Goal: Task Accomplishment & Management: Manage account settings

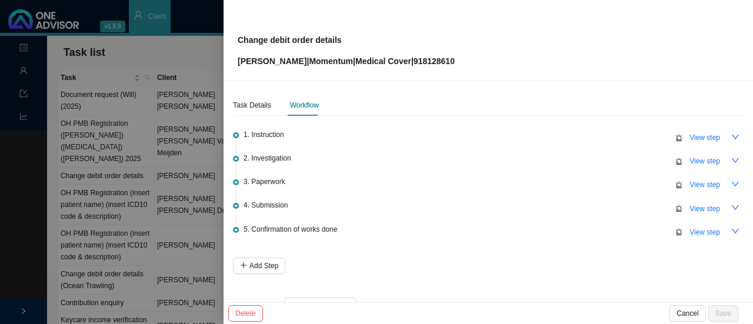
scroll to position [28, 0]
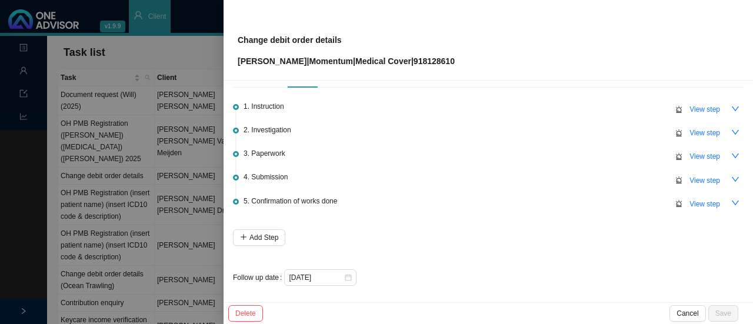
click at [683, 148] on button "View step" at bounding box center [705, 156] width 45 height 16
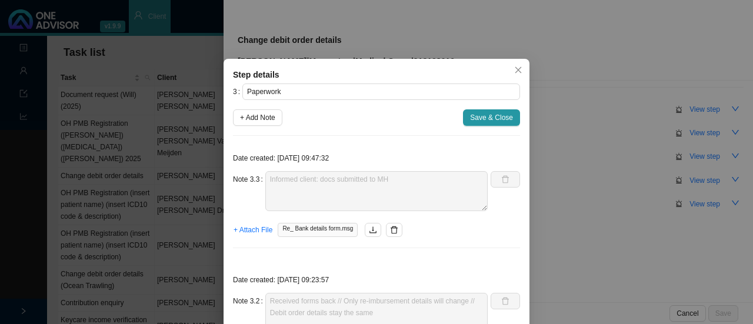
click at [212, 34] on div "Step details 3 Paperwork + Add Note Save & Close Date created: [DATE] 09:47:32 …" at bounding box center [376, 162] width 753 height 324
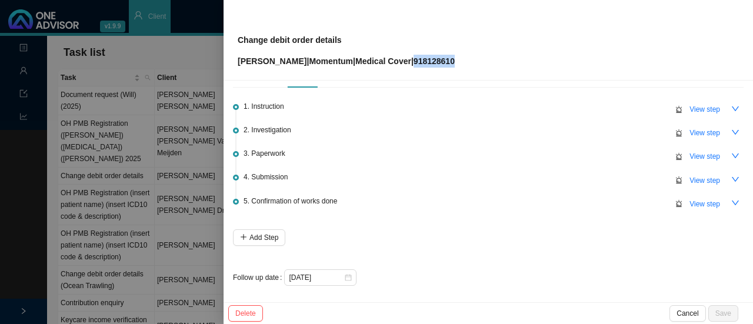
drag, startPoint x: 446, startPoint y: 63, endPoint x: 403, endPoint y: 65, distance: 43.0
click at [403, 65] on div "Change debit order details [PERSON_NAME] | Momentum | Medical Cover | 918128610" at bounding box center [488, 39] width 501 height 55
copy p "918128610"
click at [699, 182] on span "View step" at bounding box center [705, 181] width 31 height 12
type input "Submission"
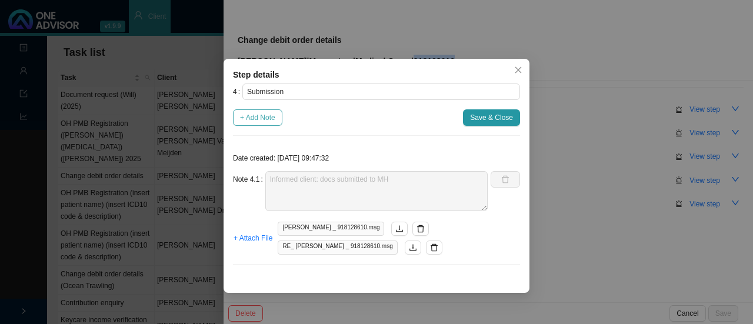
click at [255, 119] on span "+ Add Note" at bounding box center [257, 118] width 35 height 12
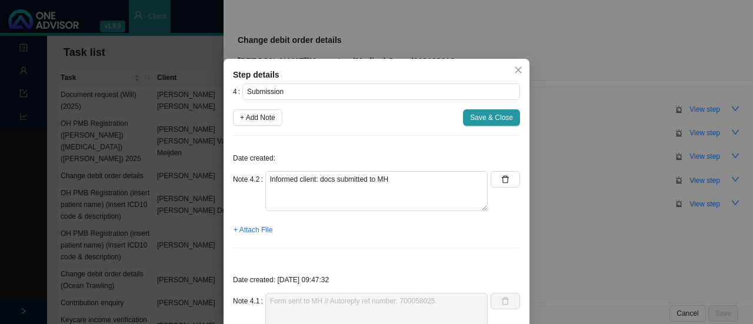
click at [254, 190] on div "Note 4.2" at bounding box center [249, 191] width 32 height 40
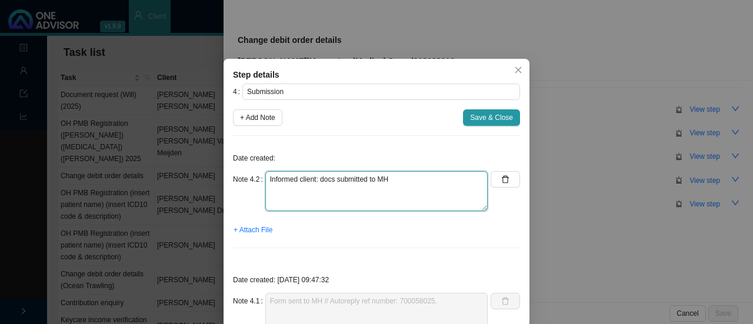
click at [275, 188] on textarea "Informed client: docs submitted to MH" at bounding box center [376, 191] width 222 height 40
drag, startPoint x: 333, startPoint y: 195, endPoint x: 209, endPoint y: 158, distance: 129.4
click at [209, 158] on div "Step details 4 Submission + Add Note Save & Close Date created: Note 4.2 Called…" at bounding box center [376, 162] width 753 height 324
type textarea "Called MH // Promise ref: Claims bank details"
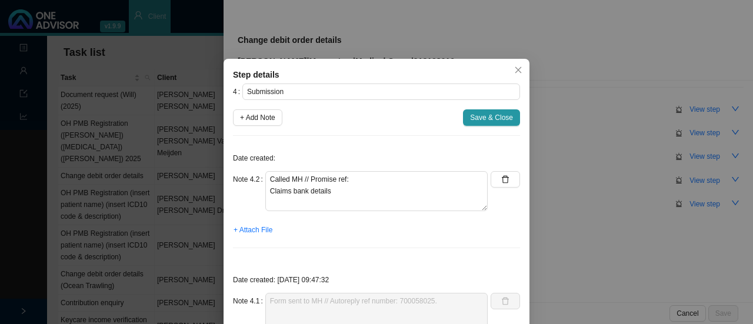
click at [354, 27] on div "Step details 4 Submission + Add Note Save & Close Date created: Note 4.2 Called…" at bounding box center [376, 162] width 753 height 324
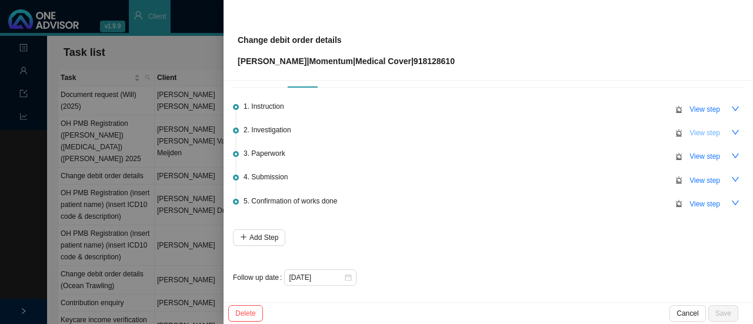
click at [690, 132] on span "View step" at bounding box center [705, 133] width 31 height 12
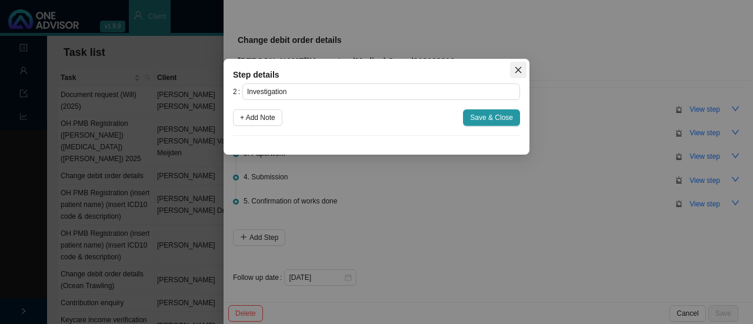
click at [512, 66] on span "Close" at bounding box center [518, 70] width 16 height 8
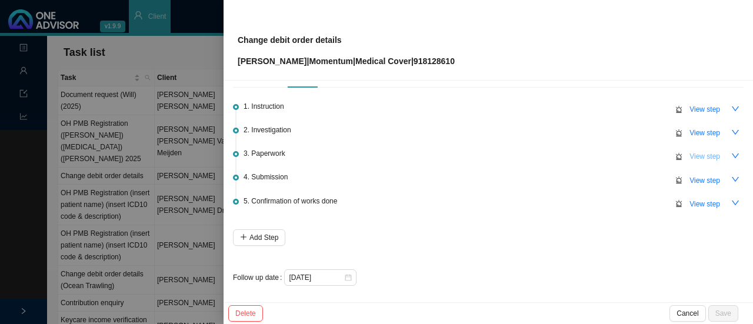
click at [700, 154] on span "View step" at bounding box center [705, 157] width 31 height 12
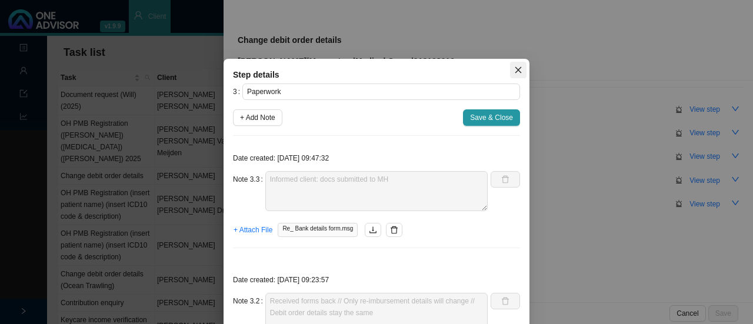
click at [514, 67] on icon "close" at bounding box center [518, 70] width 8 height 8
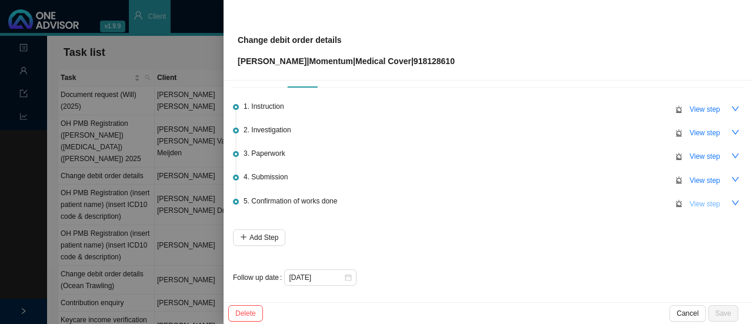
click at [690, 201] on span "View step" at bounding box center [705, 204] width 31 height 12
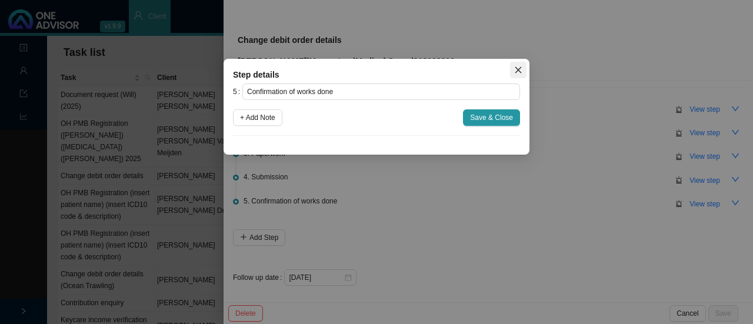
click at [517, 68] on icon "close" at bounding box center [518, 70] width 8 height 8
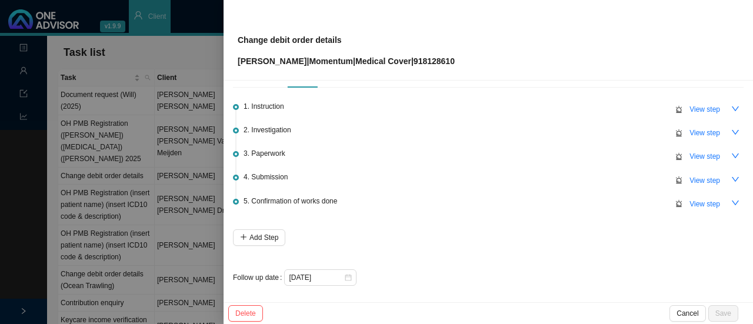
click at [290, 171] on div "4. Submission View step" at bounding box center [494, 180] width 500 height 18
click at [704, 175] on span "View step" at bounding box center [705, 181] width 31 height 12
type input "Submission"
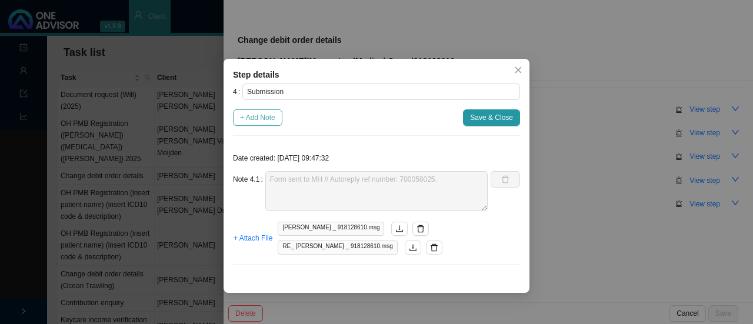
click at [259, 121] on span "+ Add Note" at bounding box center [257, 118] width 35 height 12
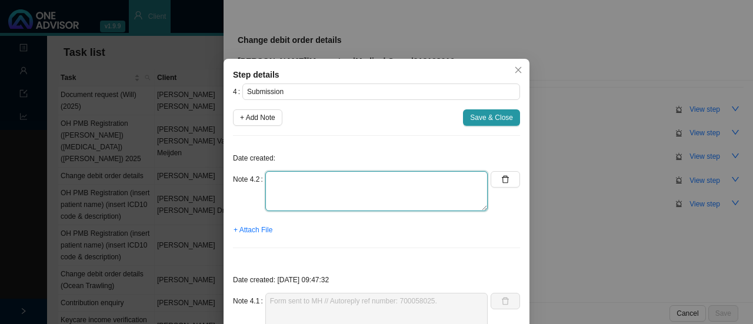
click at [295, 191] on textarea at bounding box center [376, 191] width 222 height 40
paste textarea "Called MH // Promise ref: Claims bank details"
click at [360, 179] on textarea "Called MH // Promise ref: Claims bank details updated, effective [DATE]" at bounding box center [376, 191] width 222 height 40
click at [336, 179] on textarea "Called MH // Promise ref: Claims bank details updated, effective [DATE]" at bounding box center [376, 191] width 222 height 40
click at [344, 179] on textarea "Called MH // Ref: Claims bank details updated, effective [DATE]" at bounding box center [376, 191] width 222 height 40
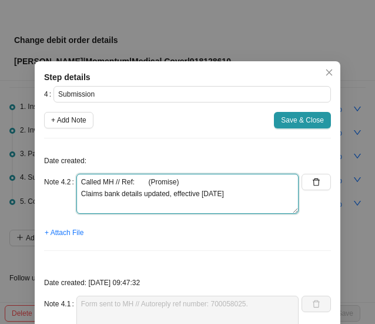
drag, startPoint x: 73, startPoint y: 180, endPoint x: 103, endPoint y: 174, distance: 30.7
click at [77, 180] on textarea "Called MH // Ref: (Promise) Claims bank details updated, effective [DATE]" at bounding box center [188, 194] width 222 height 40
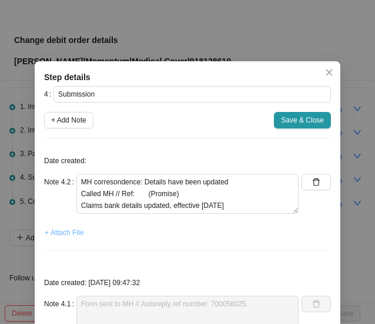
click at [57, 235] on span "+ Attach File" at bounding box center [64, 233] width 39 height 12
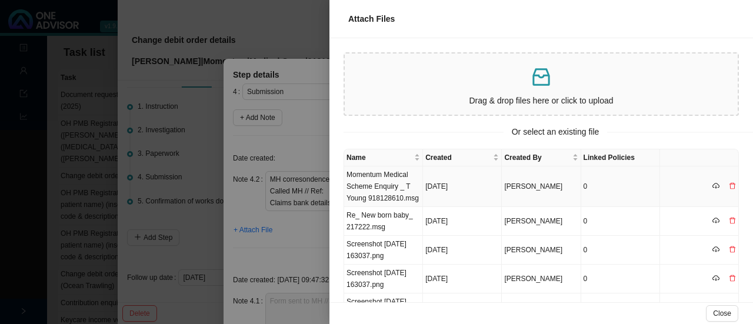
click at [391, 189] on td "Momentum Medical Scheme Enquiry _ T Young 918128610.msg" at bounding box center [383, 187] width 79 height 41
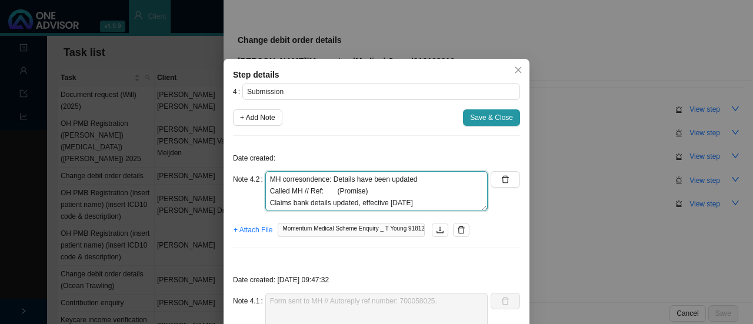
click at [321, 192] on textarea "MH corresondence: Details have been updated Called MH // Ref: (Promise) Claims …" at bounding box center [376, 191] width 222 height 40
paste textarea "700318014"
click at [294, 182] on textarea "MH corresondence: Details have been updated Called MH // Ref: [PHONE_NUMBER] (P…" at bounding box center [376, 191] width 222 height 40
click at [298, 179] on textarea "MH corresondence: Details have been updated Called MH // Ref: [PHONE_NUMBER] (P…" at bounding box center [376, 191] width 222 height 40
click at [412, 197] on textarea "MH correspondence: Details have been updated Called MH // Ref: [PHONE_NUMBER] (…" at bounding box center [376, 191] width 222 height 40
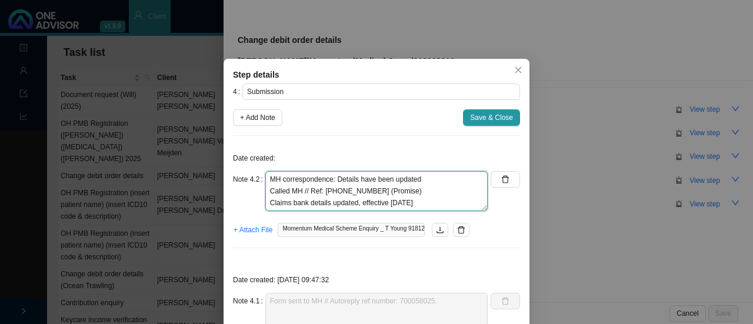
click at [433, 200] on textarea "MH correspondence: Details have been updated Called MH // Ref: [PHONE_NUMBER] (…" at bounding box center [376, 191] width 222 height 40
type textarea "MH correspondence: Details have been updated Called MH // Ref: [PHONE_NUMBER] (…"
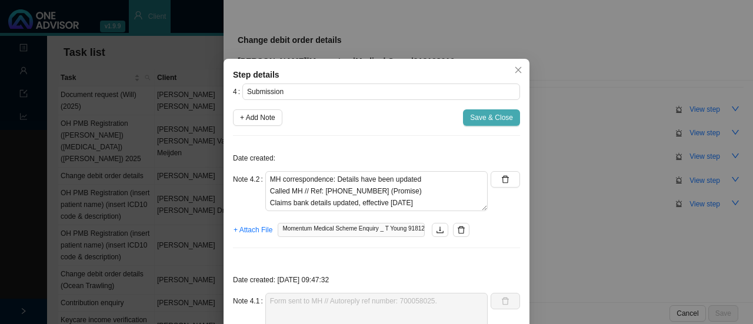
click at [487, 117] on span "Save & Close" at bounding box center [491, 118] width 43 height 12
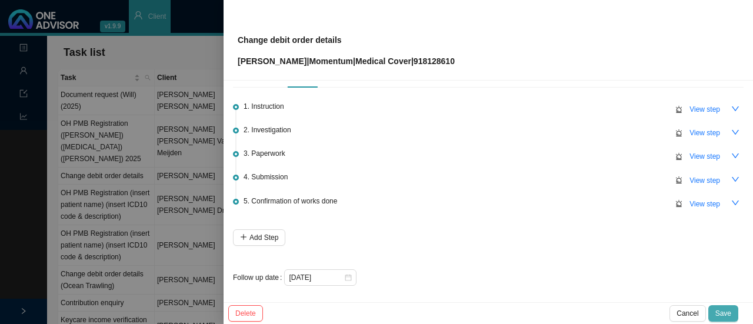
click at [724, 311] on span "Save" at bounding box center [724, 314] width 16 height 12
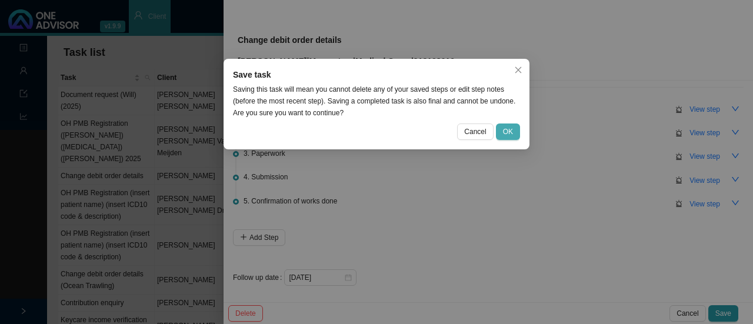
click at [506, 132] on span "OK" at bounding box center [508, 132] width 10 height 12
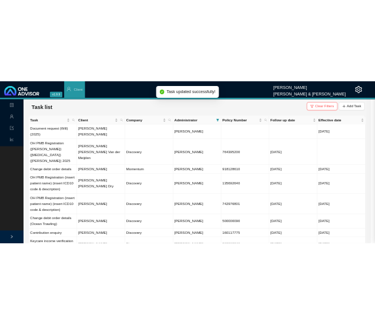
scroll to position [0, 0]
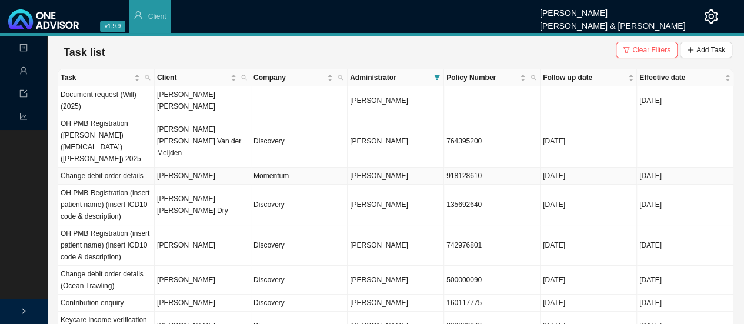
click at [267, 168] on td "Momentum" at bounding box center [299, 176] width 97 height 17
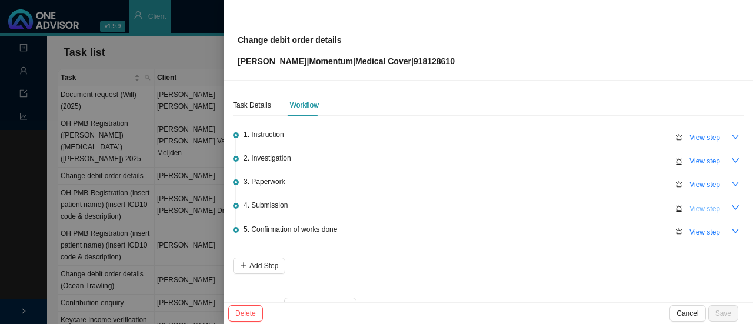
click at [694, 208] on span "View step" at bounding box center [705, 209] width 31 height 12
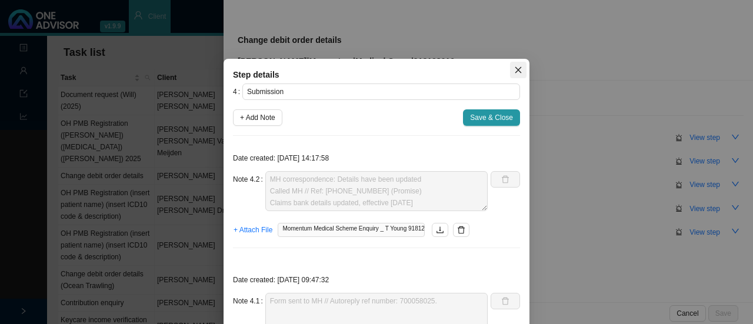
click at [514, 72] on icon "close" at bounding box center [518, 70] width 8 height 8
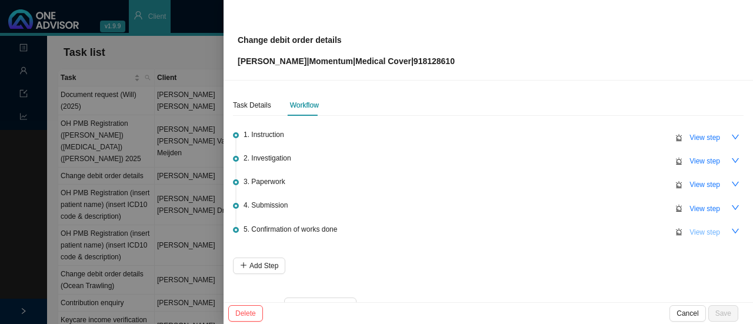
click at [692, 231] on span "View step" at bounding box center [705, 233] width 31 height 12
type input "Confirmation of works done"
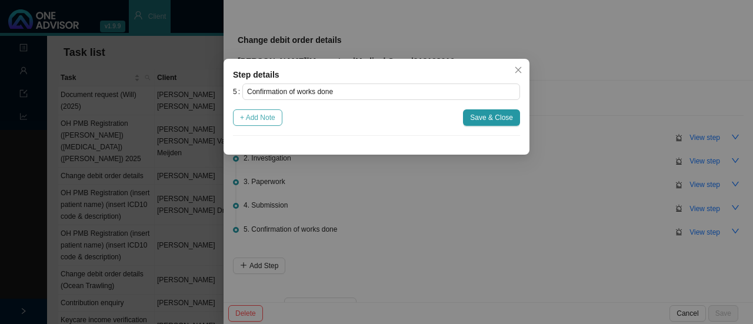
click at [271, 115] on span "+ Add Note" at bounding box center [257, 118] width 35 height 12
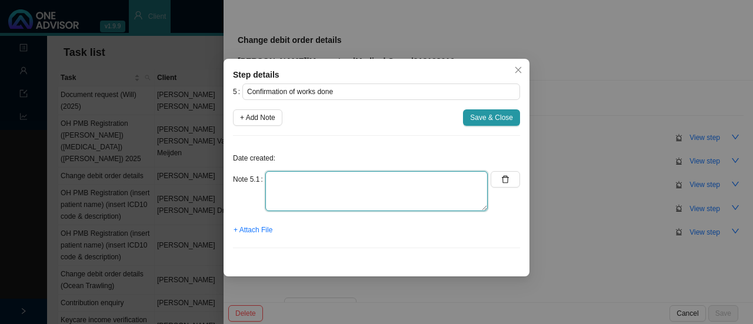
click at [299, 196] on textarea at bounding box center [376, 191] width 222 height 40
type textarea "Informed client - Claims banking details updated, effective [DATE]"
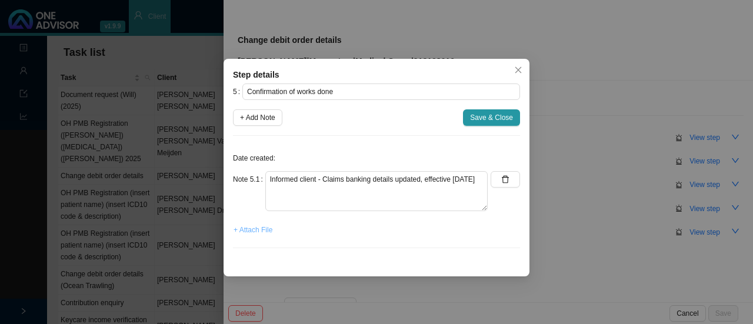
click at [251, 230] on span "+ Attach File" at bounding box center [253, 230] width 39 height 12
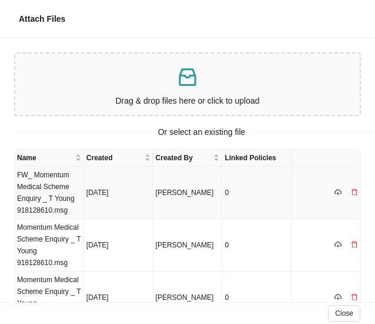
click at [44, 184] on td "FW_ Momentum Medical Scheme Enquiry _ T Young 918128610.msg" at bounding box center [49, 193] width 69 height 52
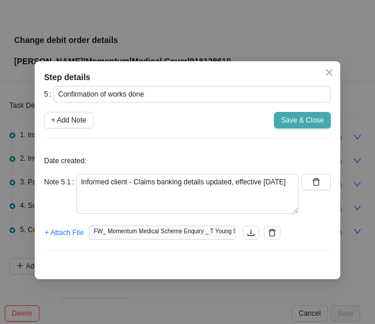
click at [294, 121] on span "Save & Close" at bounding box center [302, 120] width 43 height 12
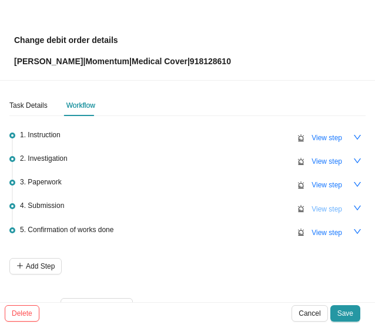
click at [319, 208] on span "View step" at bounding box center [327, 209] width 31 height 12
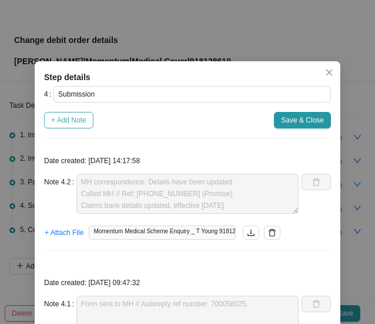
click at [67, 113] on button "+ Add Note" at bounding box center [68, 120] width 49 height 16
type textarea "MH correspondence: Details have been updated Called MH // Ref: [PHONE_NUMBER] (…"
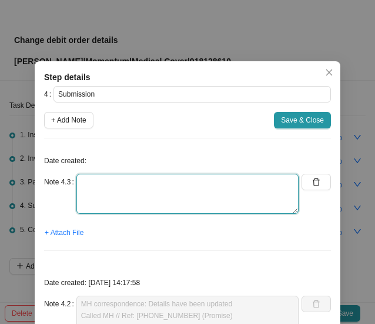
drag, startPoint x: 78, startPoint y: 193, endPoint x: 81, endPoint y: 217, distance: 24.4
click at [78, 193] on textarea at bounding box center [188, 194] width 222 height 40
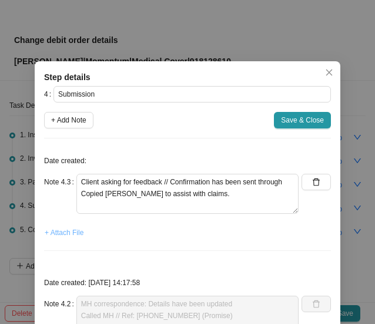
click at [56, 232] on span "+ Attach File" at bounding box center [64, 233] width 39 height 12
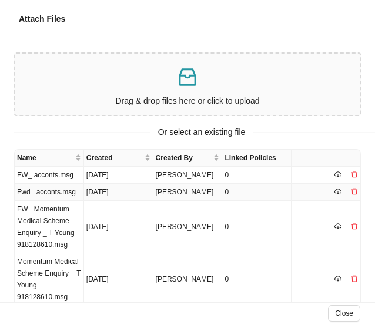
click at [44, 195] on td "Fwd_ acconts.msg" at bounding box center [49, 192] width 69 height 17
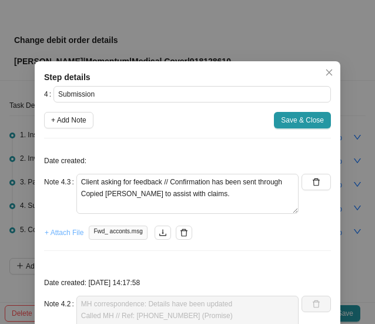
click at [58, 230] on span "+ Attach File" at bounding box center [64, 233] width 39 height 12
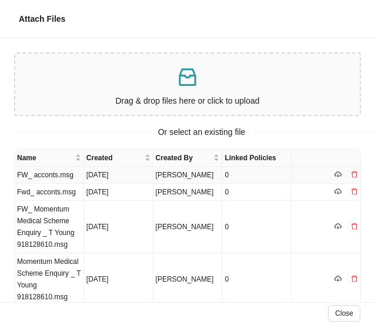
drag, startPoint x: 48, startPoint y: 175, endPoint x: 124, endPoint y: 174, distance: 75.9
click at [49, 175] on td "FW_ acconts.msg" at bounding box center [49, 175] width 69 height 17
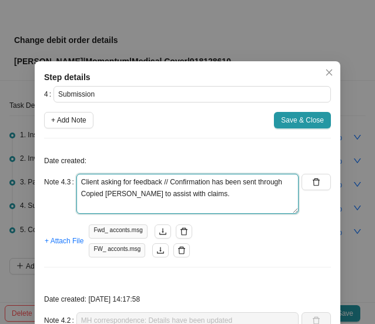
click at [279, 186] on textarea "Client asking for feedback // Confirmation has been sent through Copied [PERSON…" at bounding box center [188, 194] width 222 height 40
type textarea "Client asking for feedback // Confirmation has been sent through Copied [PERSON…"
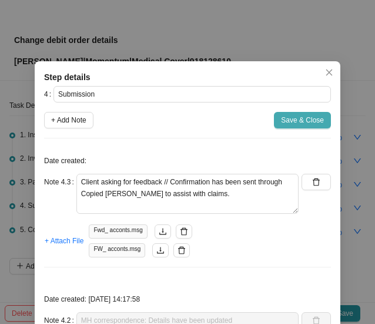
click at [304, 124] on span "Save & Close" at bounding box center [302, 120] width 43 height 12
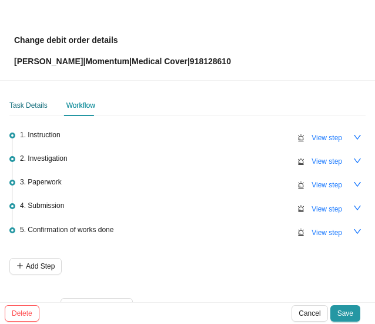
click at [27, 109] on div "Task Details" at bounding box center [28, 105] width 38 height 12
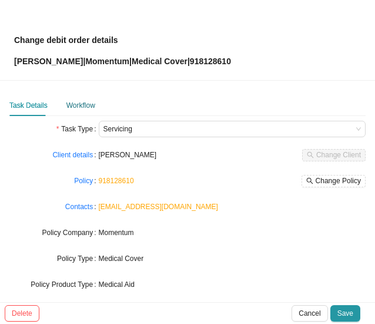
click at [81, 107] on div "Workflow" at bounding box center [81, 105] width 29 height 12
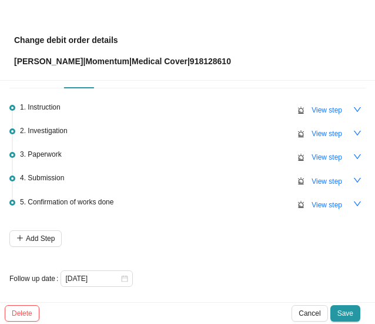
scroll to position [29, 0]
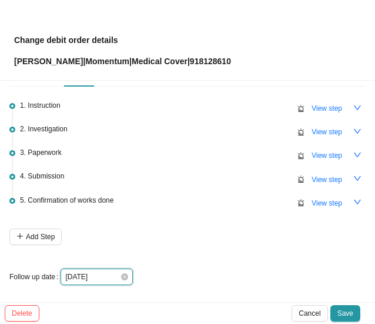
drag, startPoint x: 101, startPoint y: 280, endPoint x: 119, endPoint y: 278, distance: 18.3
click at [102, 280] on input "[DATE]" at bounding box center [92, 277] width 55 height 12
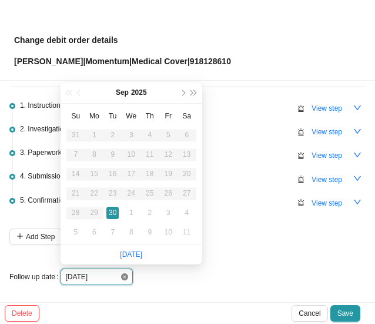
click at [124, 277] on icon "close-circle" at bounding box center [124, 276] width 7 height 7
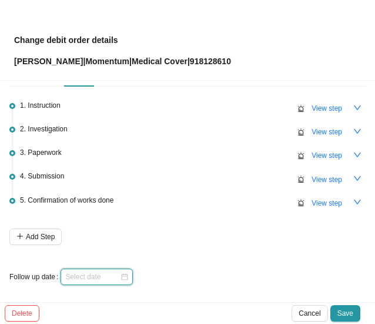
click at [117, 274] on input at bounding box center [92, 277] width 55 height 12
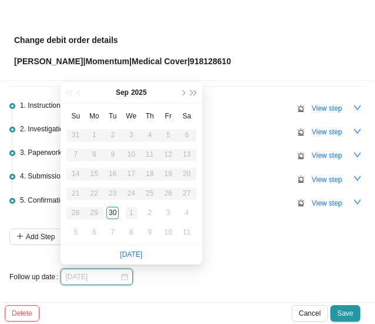
type input "[DATE]"
click at [133, 211] on div "1" at bounding box center [131, 213] width 12 height 12
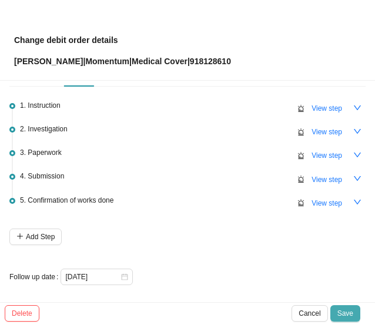
click at [351, 313] on span "Save" at bounding box center [346, 313] width 16 height 12
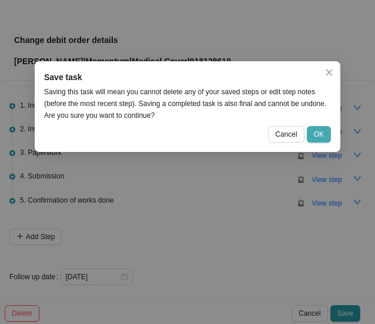
click at [320, 134] on span "OK" at bounding box center [319, 134] width 10 height 12
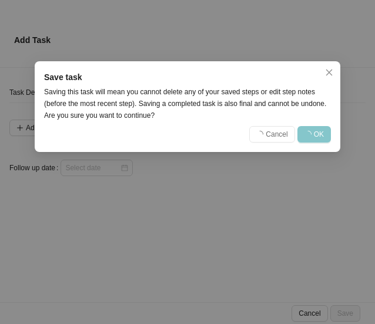
scroll to position [0, 0]
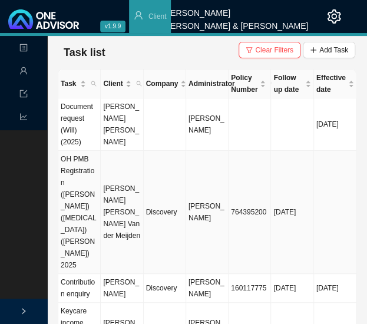
click at [244, 184] on td "764395200" at bounding box center [249, 212] width 42 height 123
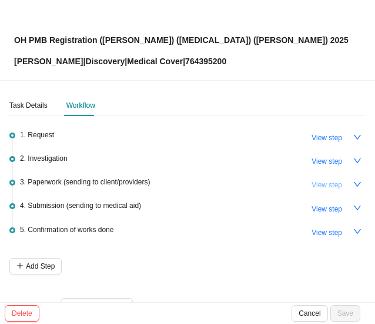
click at [318, 185] on span "View step" at bounding box center [327, 185] width 31 height 12
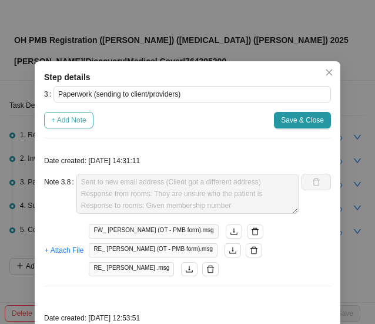
click at [66, 120] on span "+ Add Note" at bounding box center [68, 120] width 35 height 12
type textarea "Sent to new email address (Client got a different address) Response from rooms:…"
type textarea "Contacted client // Informed client: tried to contact the rooms multiple times.…"
type textarea "Follow up with rooms"
type textarea "Tried to call rooms - No answer Follow up with client too."
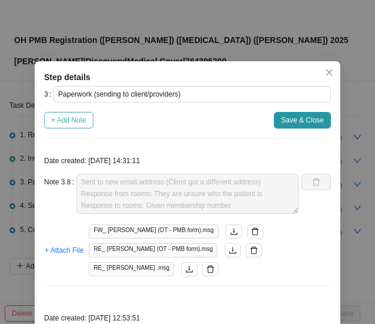
type textarea "Sent forms to provider"
type textarea "Called client [DATE]. Reminder to send through forms. Client mentioned she woul…"
type textarea "Follow up with client (whatsapp & phone call): - Client will send us form with …"
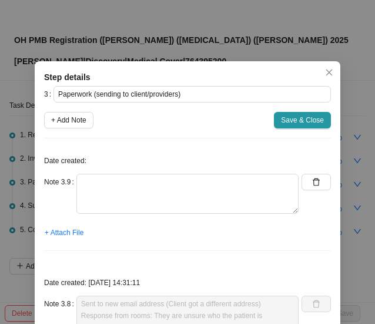
click at [77, 157] on p "Date created:" at bounding box center [187, 161] width 287 height 12
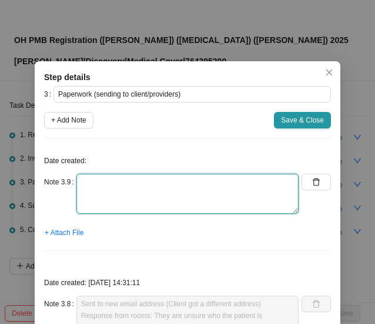
click at [107, 175] on textarea at bounding box center [188, 194] width 222 height 40
click at [171, 184] on textarea "Called rooms -" at bounding box center [188, 194] width 222 height 40
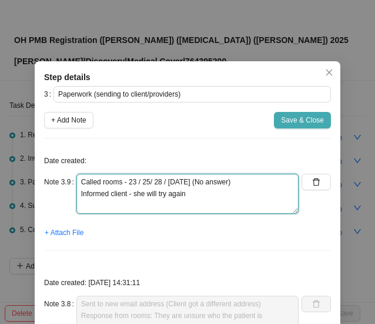
type textarea "Called rooms - 23 / 25/ 28 / [DATE] (No answer) Informed client - she will try …"
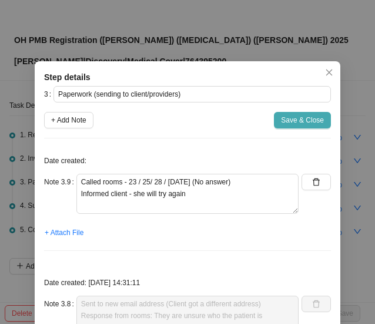
click at [292, 118] on span "Save & Close" at bounding box center [302, 120] width 43 height 12
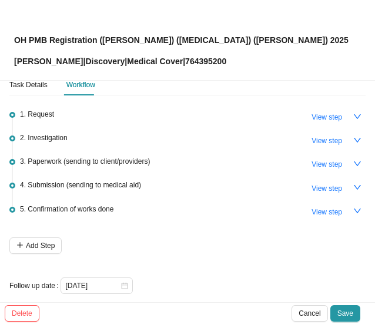
scroll to position [29, 0]
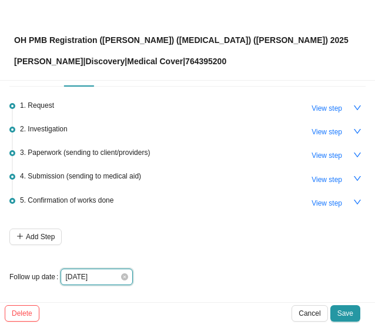
click at [111, 278] on input "[DATE]" at bounding box center [92, 277] width 55 height 12
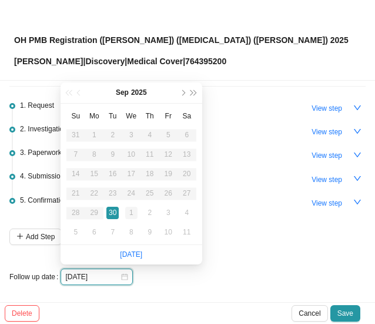
type input "[DATE]"
click at [131, 209] on div "1" at bounding box center [131, 213] width 12 height 12
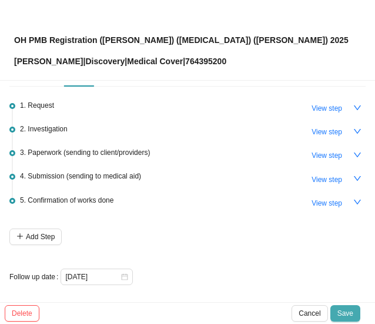
click at [344, 307] on span "Save" at bounding box center [346, 313] width 16 height 12
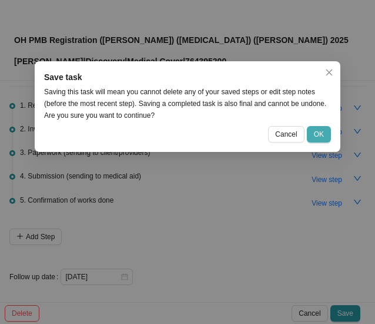
click at [321, 134] on span "OK" at bounding box center [319, 134] width 10 height 12
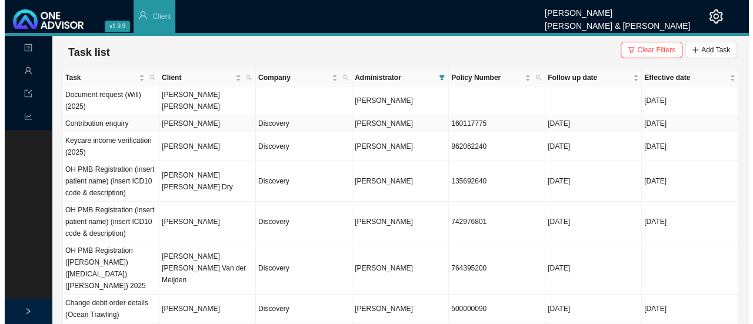
scroll to position [59, 0]
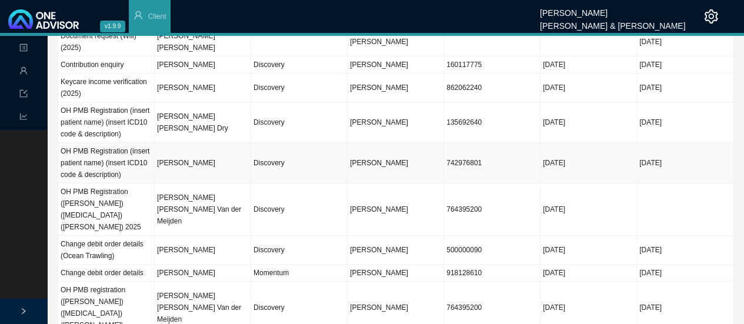
click at [203, 167] on td "[PERSON_NAME]" at bounding box center [203, 163] width 97 height 41
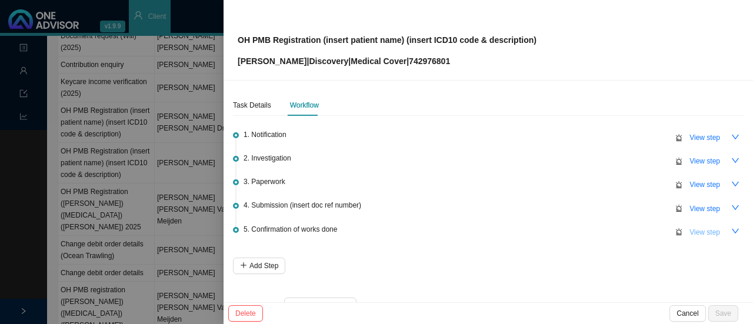
click at [690, 230] on span "View step" at bounding box center [705, 233] width 31 height 12
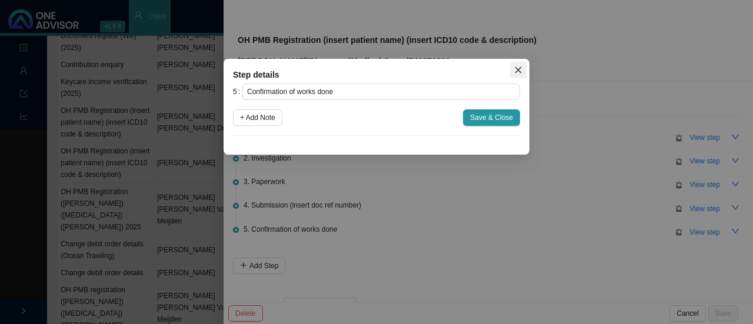
click at [516, 69] on icon "close" at bounding box center [518, 70] width 8 height 8
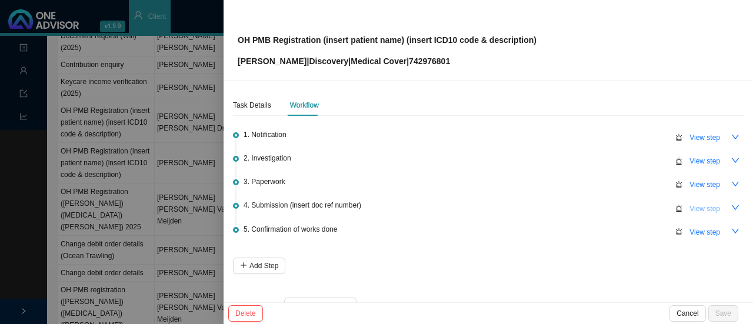
click at [710, 204] on span "View step" at bounding box center [705, 209] width 31 height 12
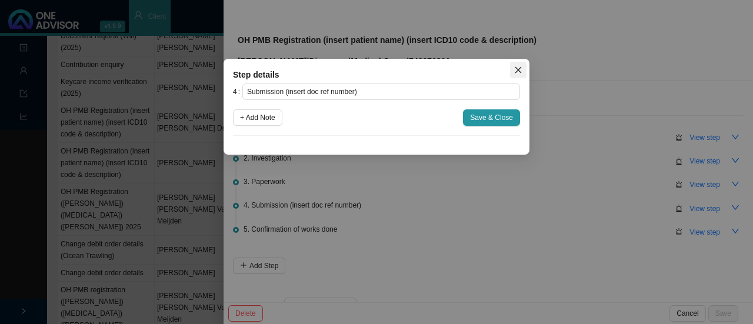
click at [517, 69] on icon "close" at bounding box center [519, 70] width 6 height 6
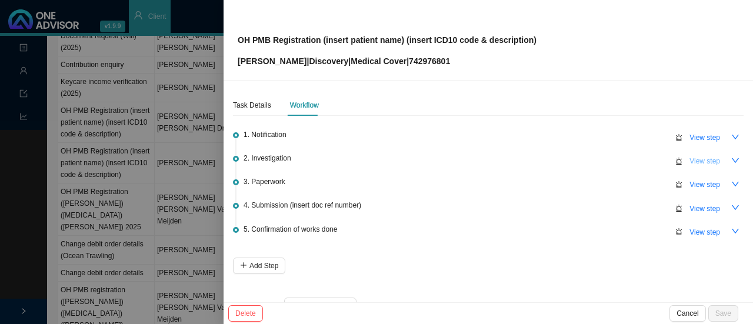
click at [690, 159] on span "View step" at bounding box center [705, 161] width 31 height 12
type input "Investigation"
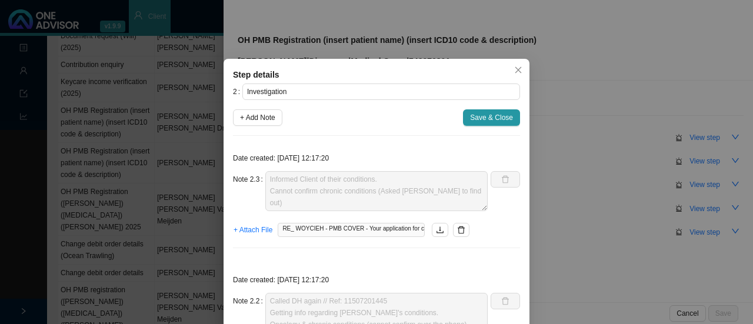
click at [210, 174] on div "Step details 2 Investigation + Add Note Save & Close Date created: [DATE] 12:17…" at bounding box center [376, 162] width 753 height 324
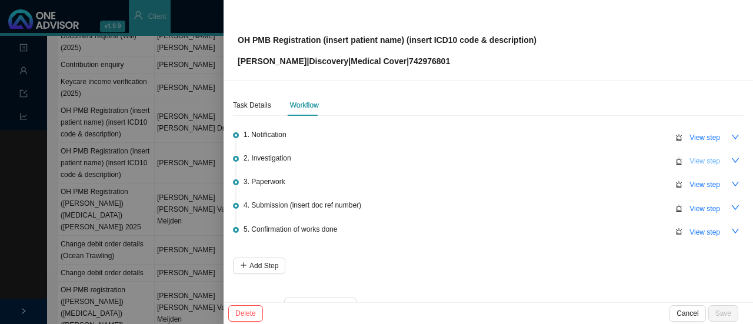
click at [690, 165] on span "View step" at bounding box center [705, 161] width 31 height 12
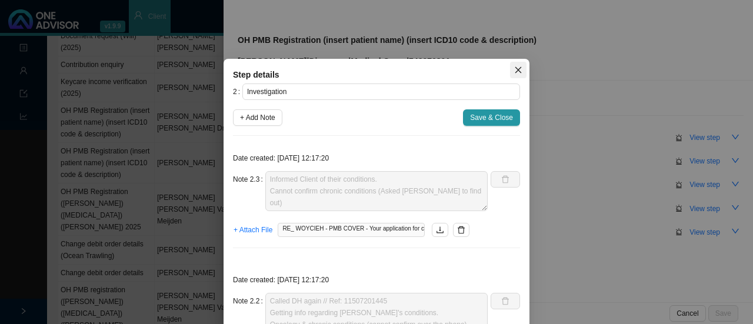
drag, startPoint x: 513, startPoint y: 71, endPoint x: 510, endPoint y: 81, distance: 10.1
click at [514, 71] on icon "close" at bounding box center [518, 70] width 8 height 8
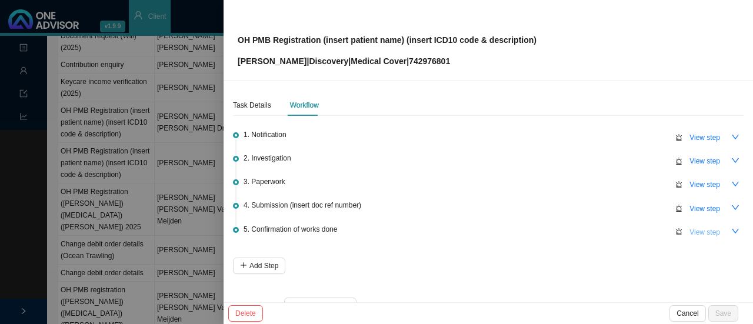
click at [702, 230] on span "View step" at bounding box center [705, 233] width 31 height 12
type input "Confirmation of works done"
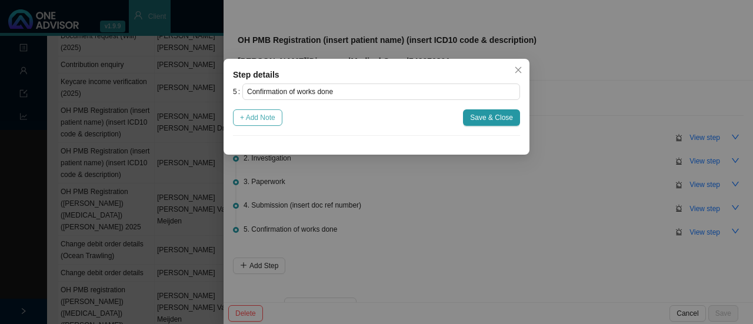
click at [256, 119] on span "+ Add Note" at bounding box center [257, 118] width 35 height 12
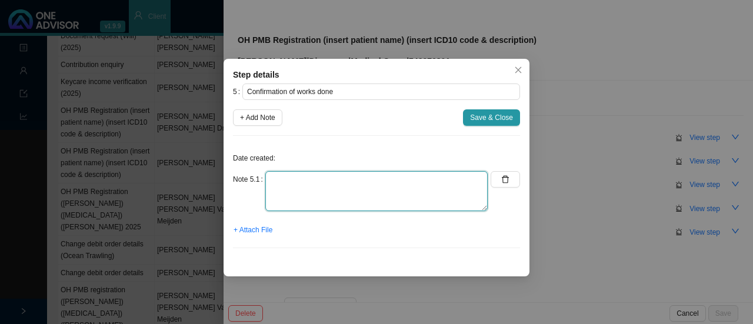
click at [273, 179] on textarea at bounding box center [376, 191] width 222 height 40
paste textarea "Informed Client of their conditions. Cannot confirm chronic conditions (Asked […"
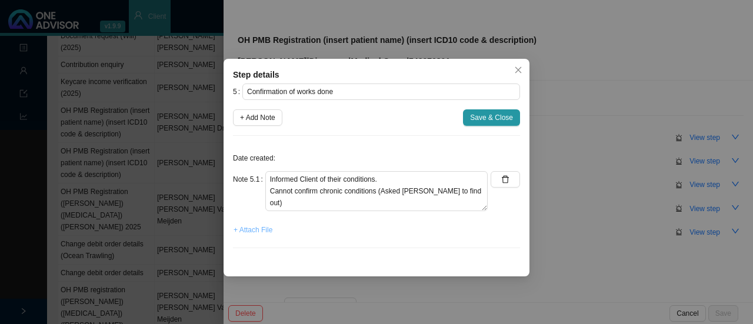
click at [252, 228] on span "+ Attach File" at bounding box center [253, 230] width 39 height 12
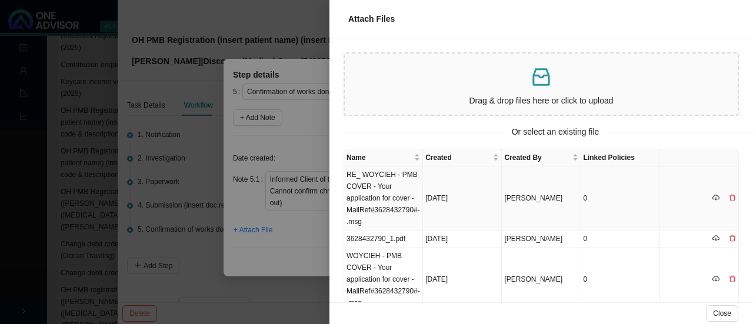
click at [364, 194] on td "RE_ WOYCIEH - PMB COVER - Your application for cover -MailRef#3628432790#-.msg" at bounding box center [383, 199] width 79 height 64
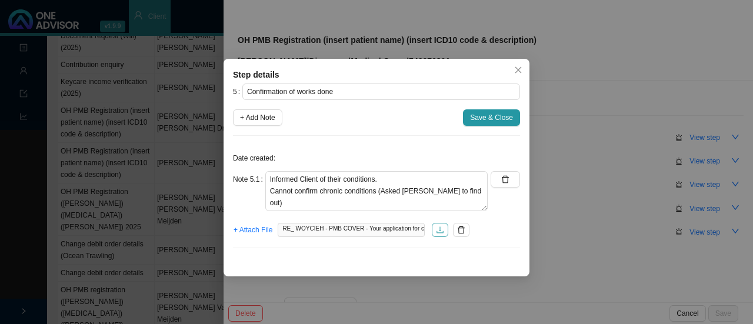
click at [440, 229] on icon "download" at bounding box center [440, 230] width 7 height 6
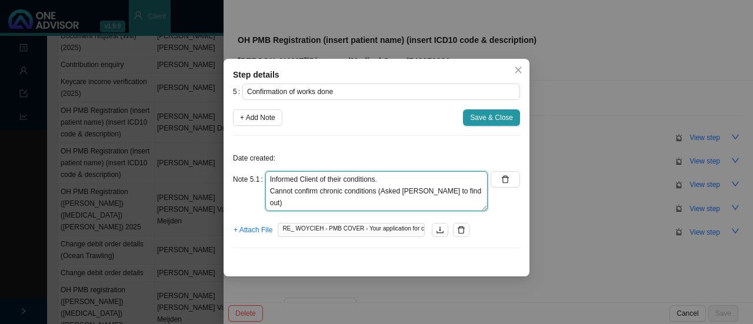
click at [478, 191] on textarea "Informed Client of their conditions. Cannot confirm chronic conditions (Asked […" at bounding box center [376, 191] width 222 height 40
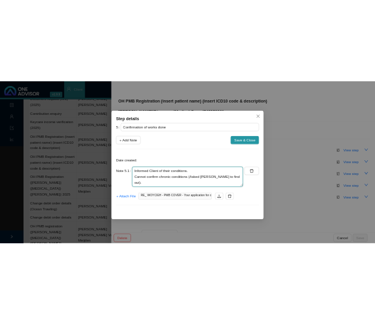
scroll to position [9, 0]
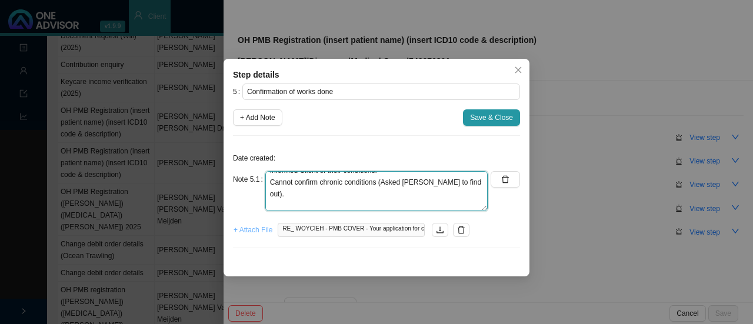
type textarea "Informed Client of their conditions. Cannot confirm chronic conditions (Asked […"
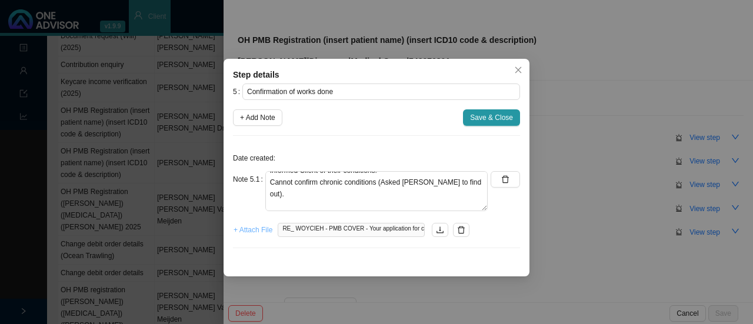
click at [257, 231] on span "+ Attach File" at bounding box center [253, 230] width 39 height 12
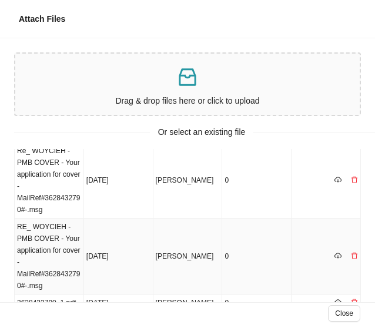
scroll to position [0, 0]
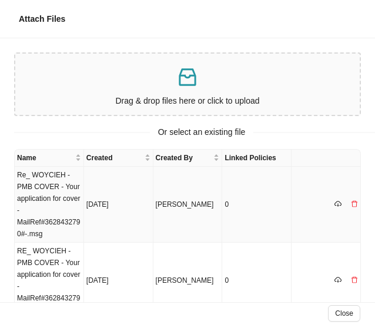
click at [33, 195] on td "Re_ WOYCIEH - PMB COVER - Your application for cover -MailRef#3628432790#-.msg" at bounding box center [49, 205] width 69 height 76
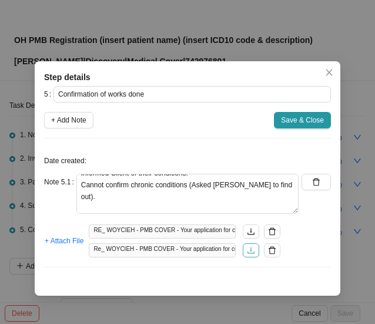
click at [255, 249] on icon "download" at bounding box center [251, 250] width 8 height 8
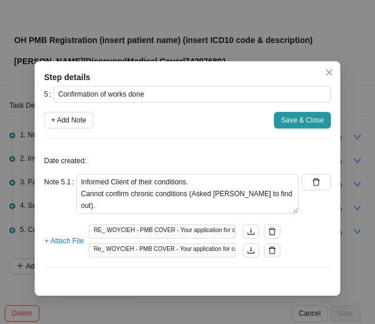
click at [307, 120] on span "Save & Close" at bounding box center [302, 120] width 43 height 12
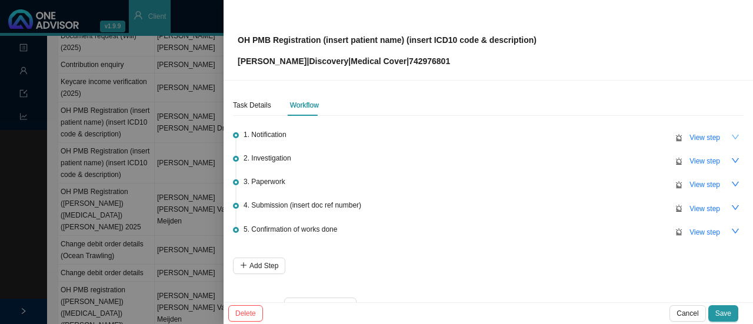
click at [732, 135] on icon "down" at bounding box center [736, 137] width 8 height 8
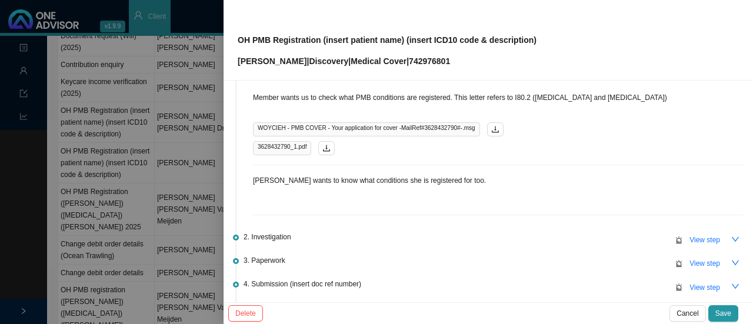
scroll to position [118, 0]
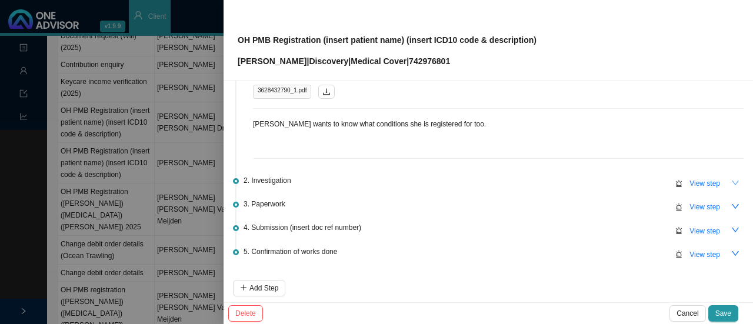
click at [732, 182] on icon "down" at bounding box center [736, 183] width 8 height 8
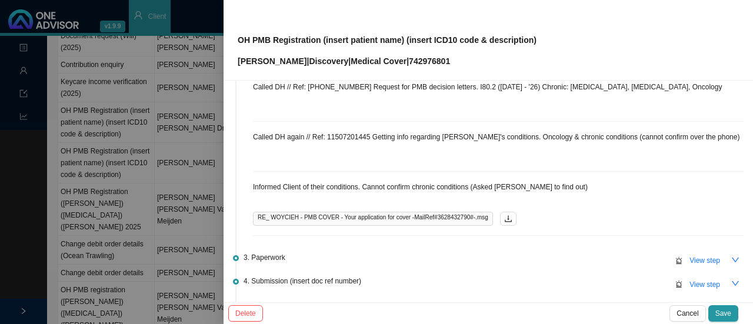
scroll to position [294, 0]
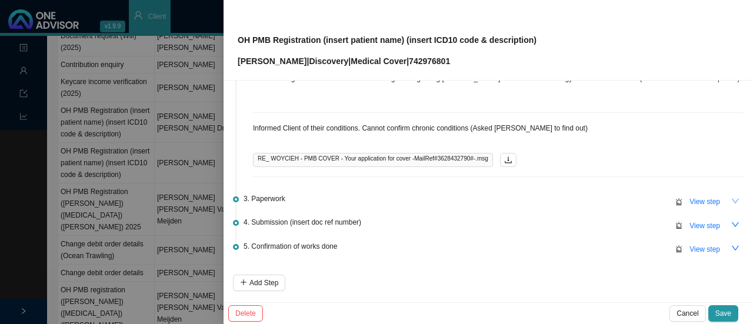
click at [732, 197] on icon "down" at bounding box center [736, 201] width 8 height 8
click at [690, 200] on span "View step" at bounding box center [705, 202] width 31 height 12
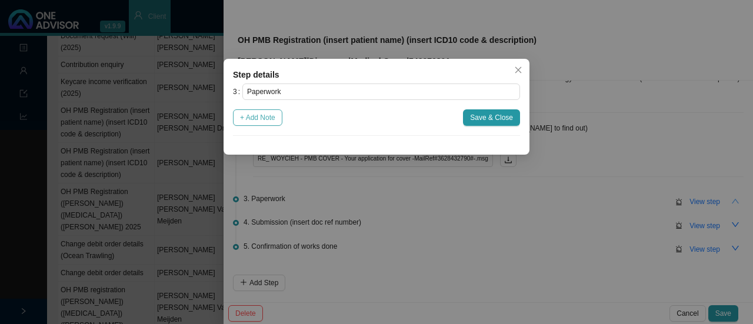
click at [254, 112] on span "+ Add Note" at bounding box center [257, 118] width 35 height 12
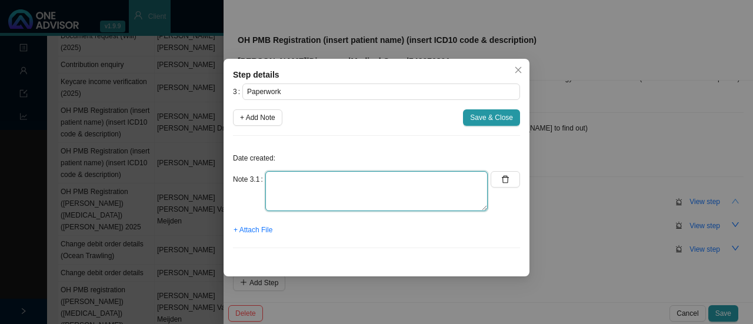
click at [291, 183] on textarea at bounding box center [376, 191] width 222 height 40
drag, startPoint x: 367, startPoint y: 182, endPoint x: 215, endPoint y: 179, distance: 151.9
click at [215, 179] on div "Step details 3 Paperwork + Add Note Save & Close Date created: Note 3.1 N/A - n…" at bounding box center [376, 162] width 753 height 324
type textarea "N/A - no new applications"
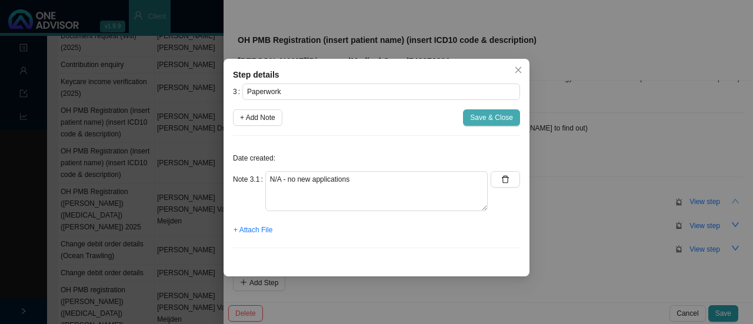
click at [490, 119] on span "Save & Close" at bounding box center [491, 118] width 43 height 12
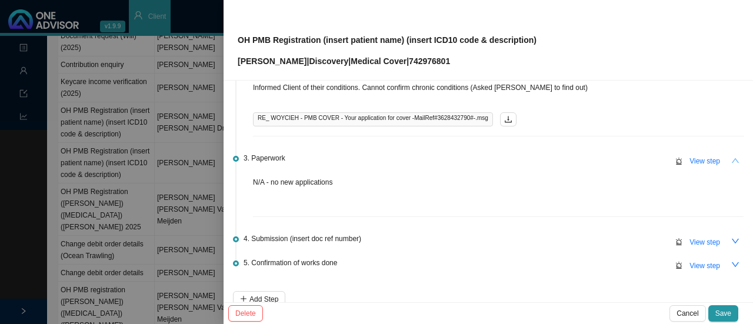
scroll to position [353, 0]
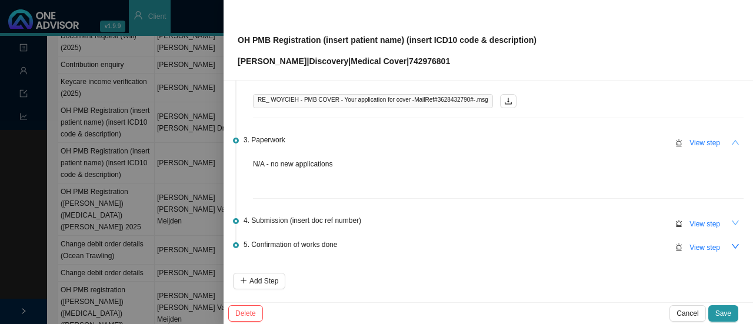
click at [732, 221] on icon "down" at bounding box center [735, 223] width 7 height 5
click at [699, 219] on span "View step" at bounding box center [705, 224] width 31 height 12
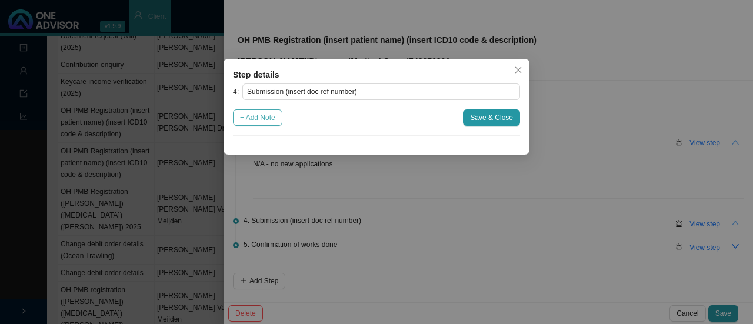
click at [259, 112] on span "+ Add Note" at bounding box center [257, 118] width 35 height 12
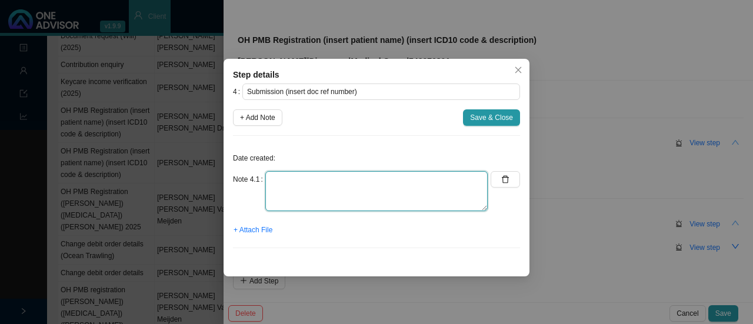
drag, startPoint x: 284, startPoint y: 188, endPoint x: 295, endPoint y: 187, distance: 10.7
click at [285, 188] on textarea at bounding box center [376, 191] width 222 height 40
paste textarea "N/A - no new applications"
type textarea "N/A - no new applications"
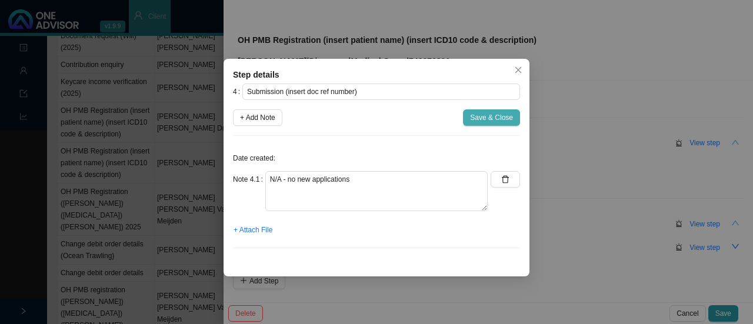
click at [490, 118] on span "Save & Close" at bounding box center [491, 118] width 43 height 12
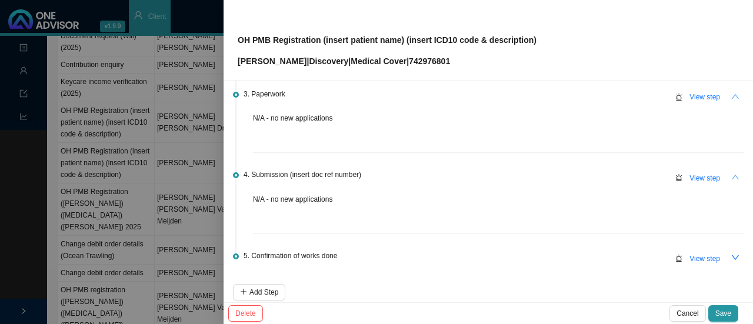
scroll to position [453, 0]
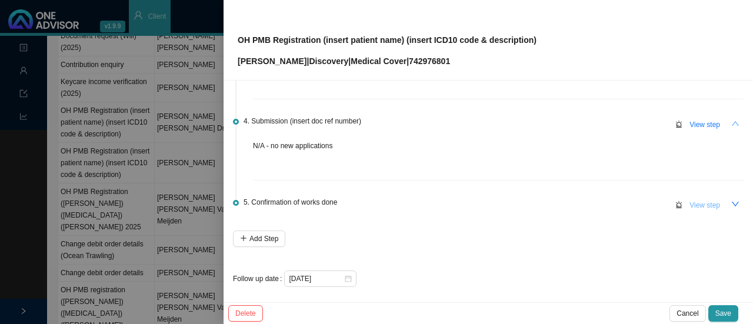
click at [712, 202] on button "View step" at bounding box center [705, 205] width 45 height 16
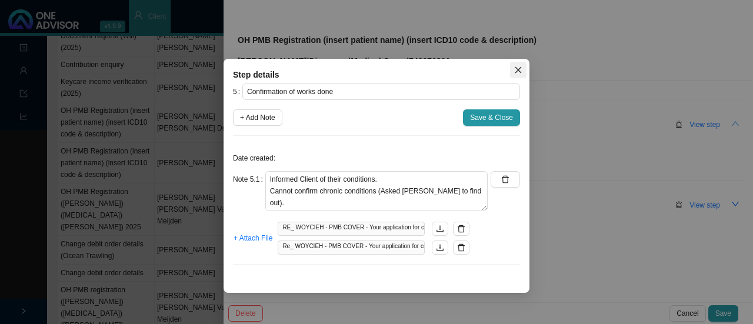
click at [514, 68] on span "Close" at bounding box center [518, 70] width 16 height 8
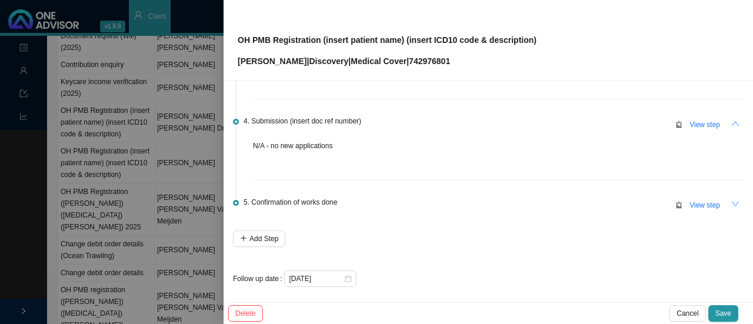
click at [732, 200] on icon "down" at bounding box center [736, 204] width 8 height 8
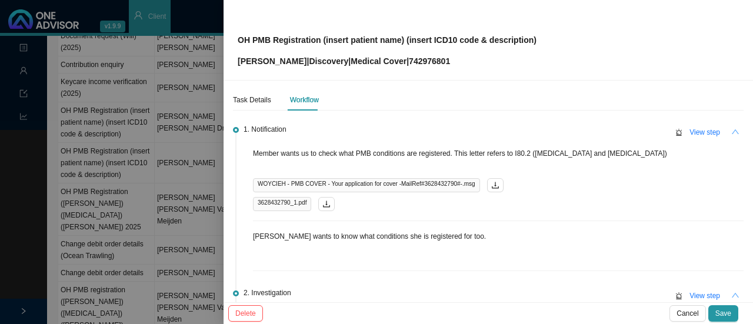
scroll to position [0, 0]
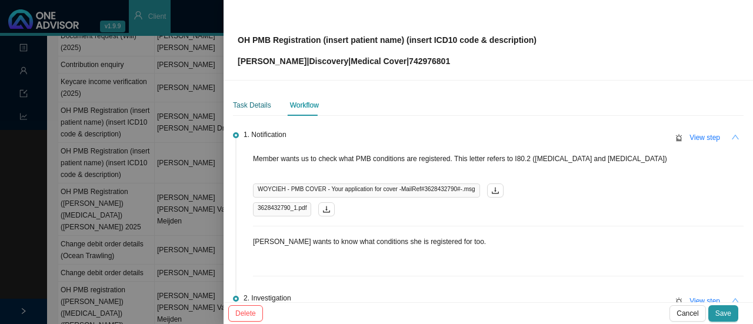
click at [251, 103] on div "Task Details" at bounding box center [252, 105] width 38 height 12
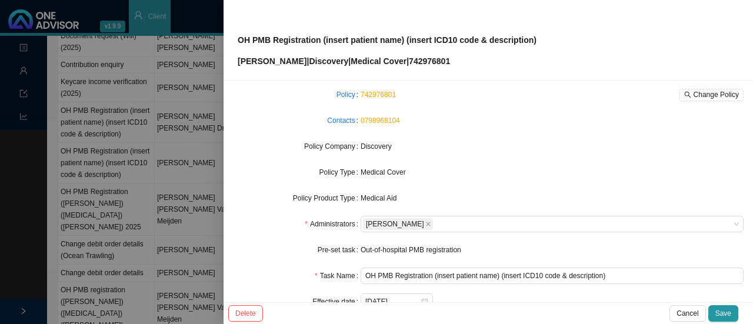
scroll to position [138, 0]
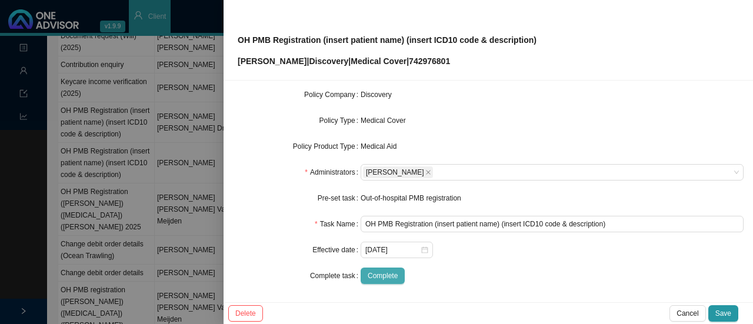
click at [385, 274] on span "Complete" at bounding box center [383, 276] width 30 height 12
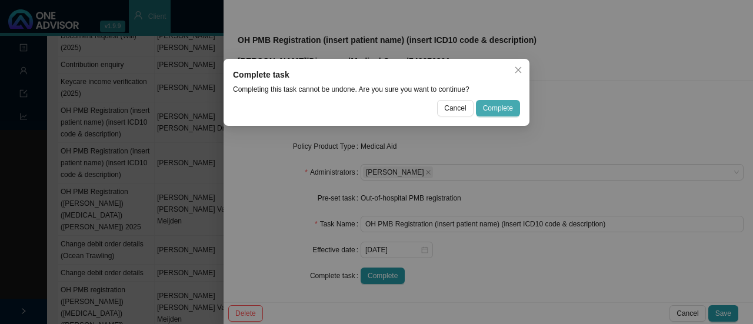
click at [493, 110] on span "Complete" at bounding box center [498, 108] width 30 height 12
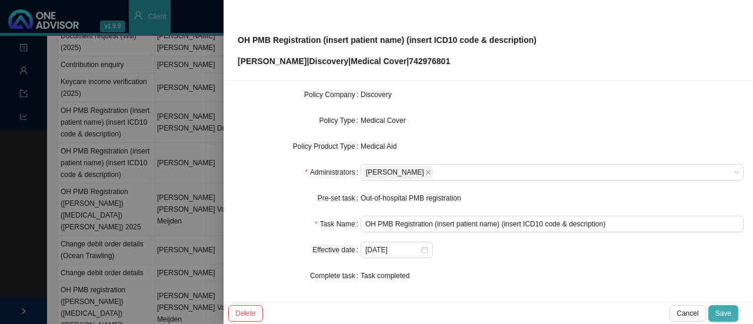
click at [723, 311] on span "Save" at bounding box center [724, 314] width 16 height 12
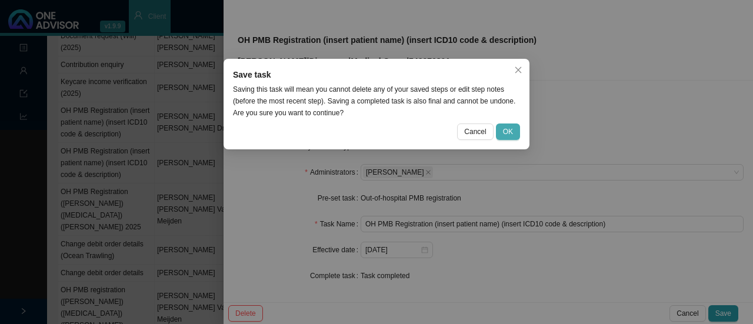
click at [513, 131] on button "OK" at bounding box center [508, 132] width 24 height 16
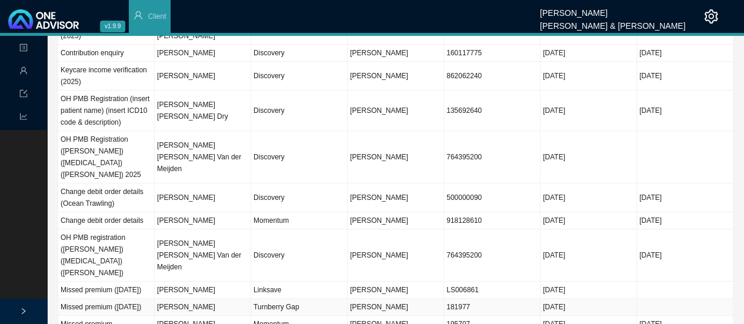
scroll to position [0, 0]
